Goal: Book appointment/travel/reservation

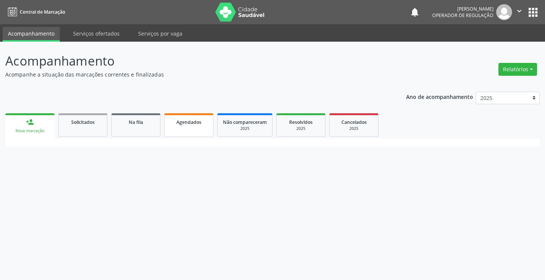
click at [182, 123] on span "Agendados" at bounding box center [188, 122] width 25 height 6
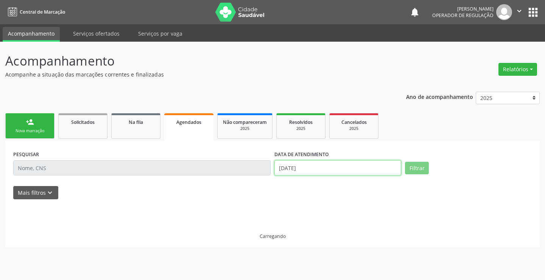
click at [325, 165] on input "[DATE]" at bounding box center [337, 167] width 127 height 15
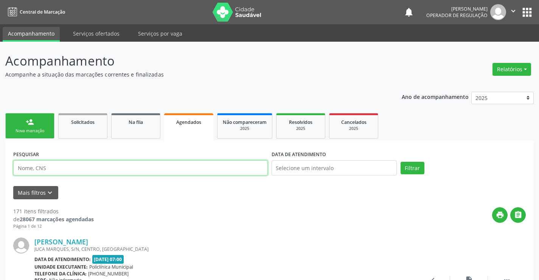
click at [219, 170] on input "text" at bounding box center [140, 167] width 255 height 15
type input "700703905370970"
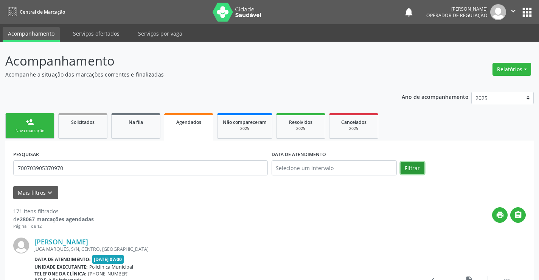
click at [416, 172] on button "Filtrar" at bounding box center [413, 168] width 24 height 13
click at [25, 131] on div "Nova marcação" at bounding box center [30, 131] width 38 height 6
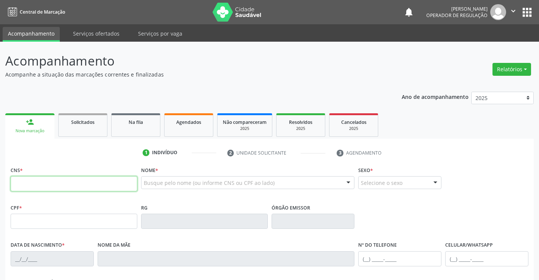
click at [29, 188] on input "text" at bounding box center [74, 183] width 127 height 15
type input "704 0028 9893 8766"
type input "0819811475"
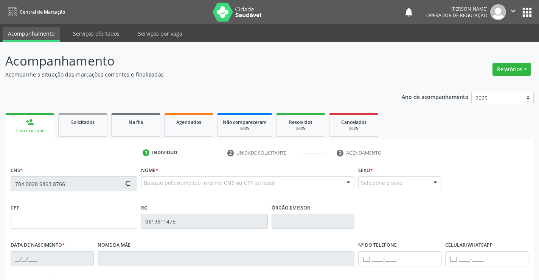
type input "[DATE]"
type input "[PHONE_NUMBER]"
type input "001.610.505-22"
type input "S/N"
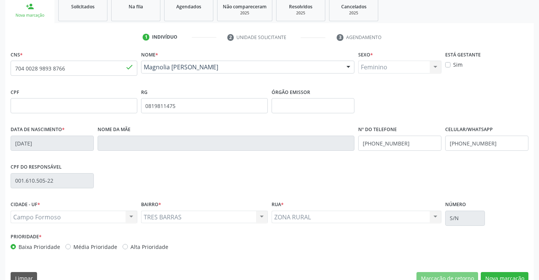
scroll to position [131, 0]
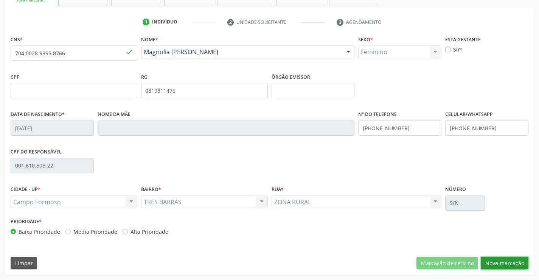
click at [500, 264] on button "Nova marcação" at bounding box center [505, 263] width 48 height 13
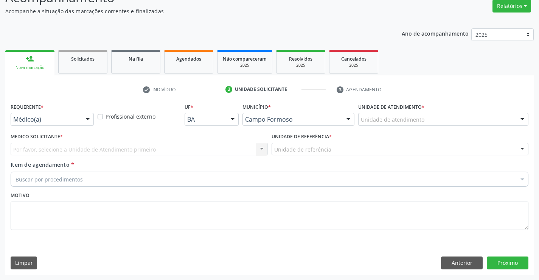
scroll to position [63, 0]
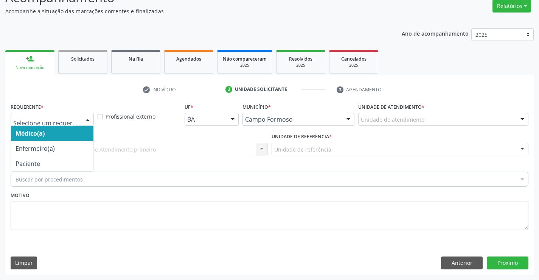
click at [88, 117] on div at bounding box center [87, 119] width 11 height 13
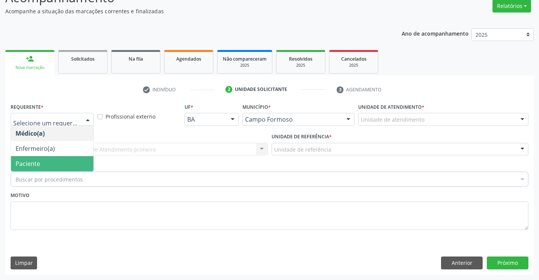
click at [40, 164] on span "Paciente" at bounding box center [52, 163] width 82 height 15
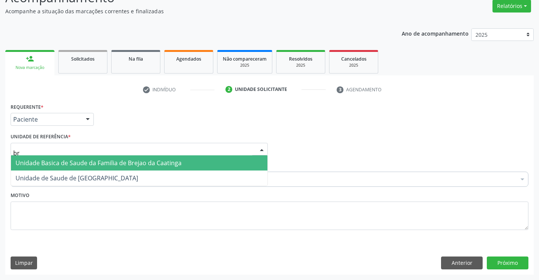
type input "bre"
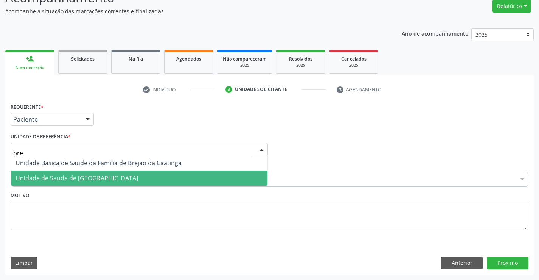
click at [71, 177] on span "Unidade de Saude de [GEOGRAPHIC_DATA]" at bounding box center [77, 178] width 123 height 8
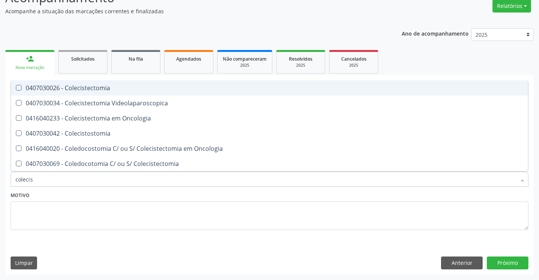
type input "colecist"
click at [83, 88] on div "0407030026 - Colecistectomia" at bounding box center [270, 88] width 508 height 6
checkbox Colecistectomia "true"
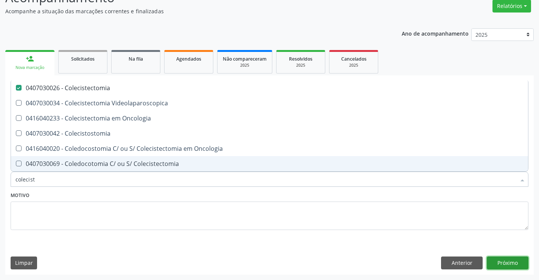
click at [493, 260] on button "Próximo" at bounding box center [508, 262] width 42 height 13
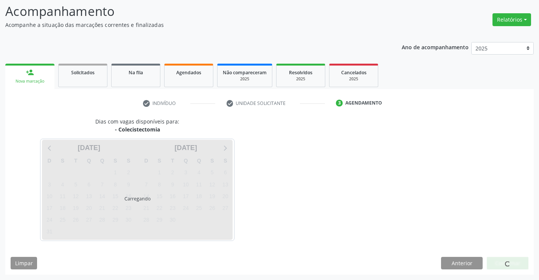
scroll to position [50, 0]
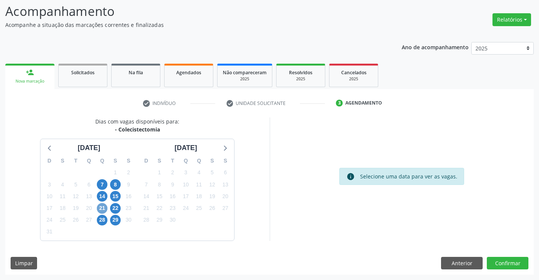
click at [102, 205] on span "21" at bounding box center [102, 208] width 11 height 11
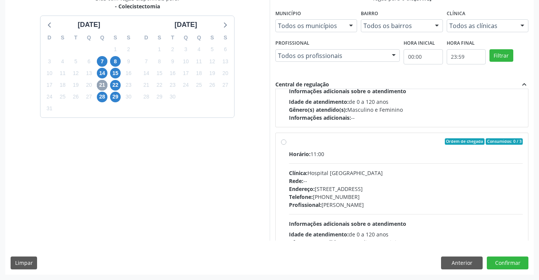
scroll to position [119, 0]
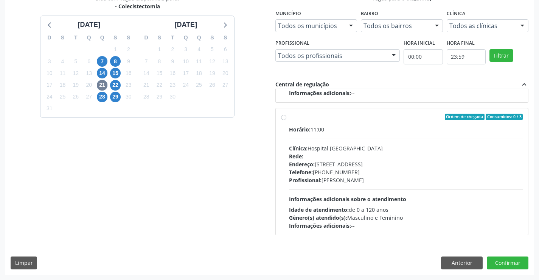
click at [289, 118] on label "Ordem de chegada Consumidos: 0 / 3 Horário: 11:00 Clínica: Hospital [GEOGRAPHIC…" at bounding box center [406, 172] width 234 height 116
click at [285, 118] on input "Ordem de chegada Consumidos: 0 / 3 Horário: 11:00 Clínica: Hospital [GEOGRAPHIC…" at bounding box center [283, 117] width 5 height 7
radio input "true"
click at [506, 265] on button "Confirmar" at bounding box center [508, 262] width 42 height 13
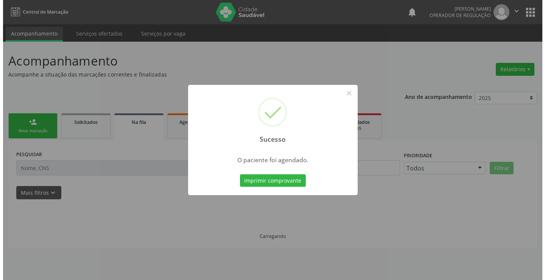
scroll to position [0, 0]
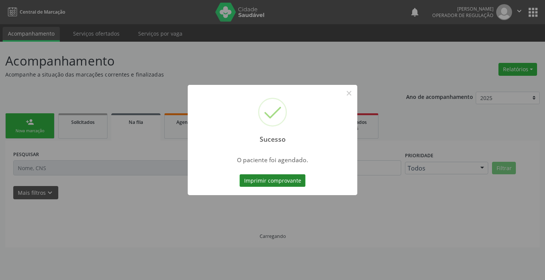
click at [291, 179] on button "Imprimir comprovante" at bounding box center [273, 180] width 66 height 13
